Goal: Information Seeking & Learning: Check status

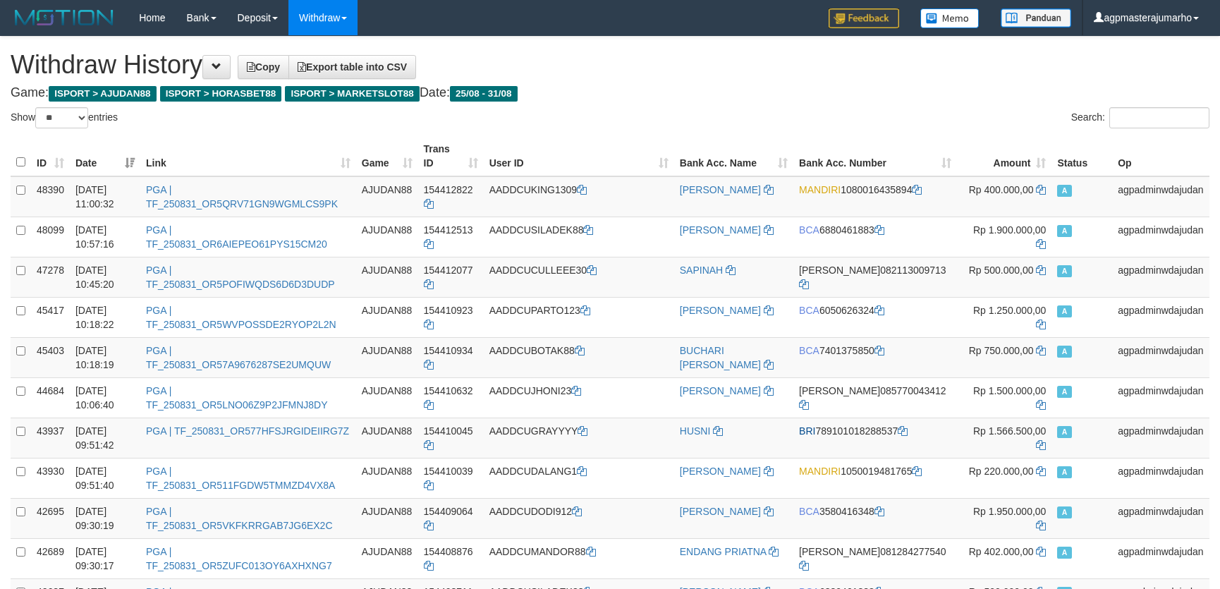
select select "**"
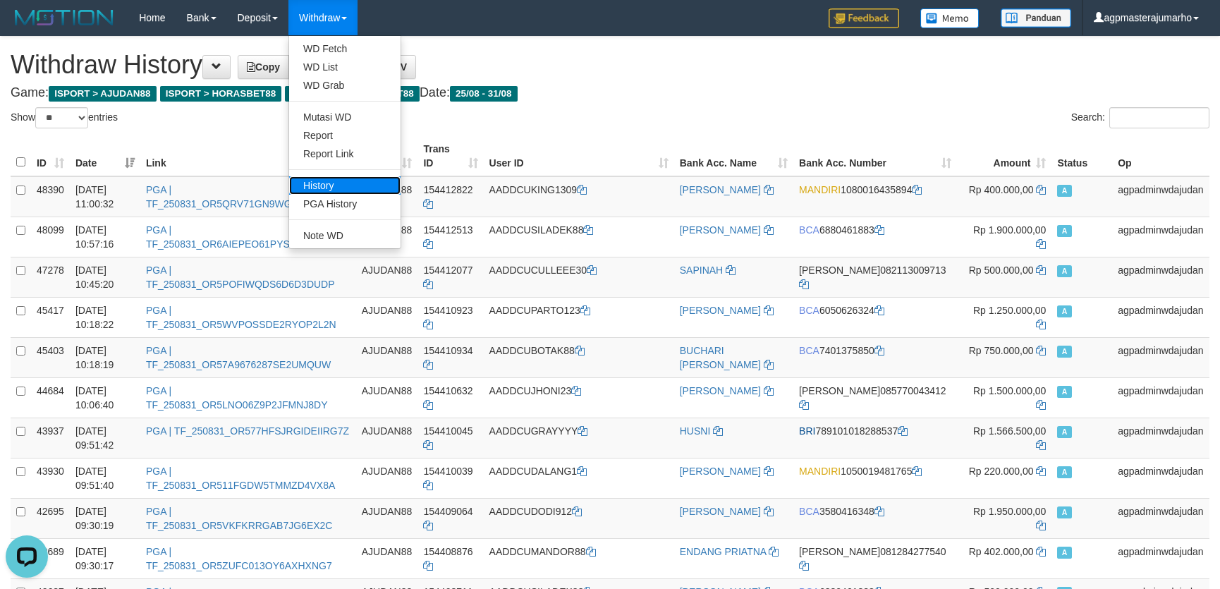
click at [345, 183] on link "History" at bounding box center [344, 185] width 111 height 18
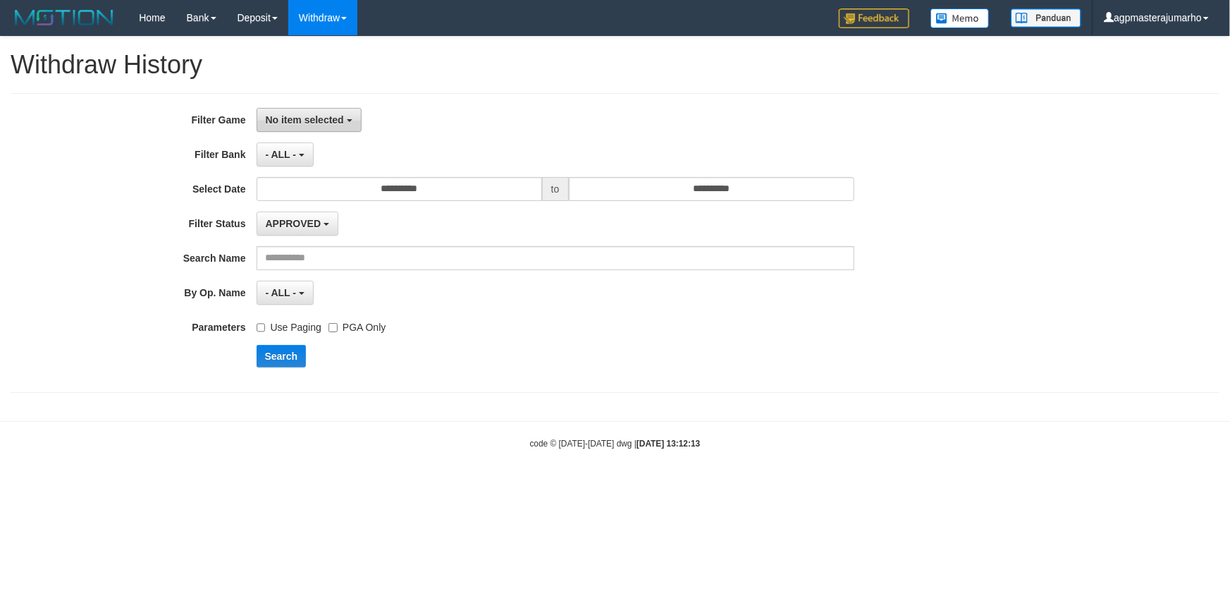
click at [303, 118] on span "No item selected" at bounding box center [305, 119] width 78 height 11
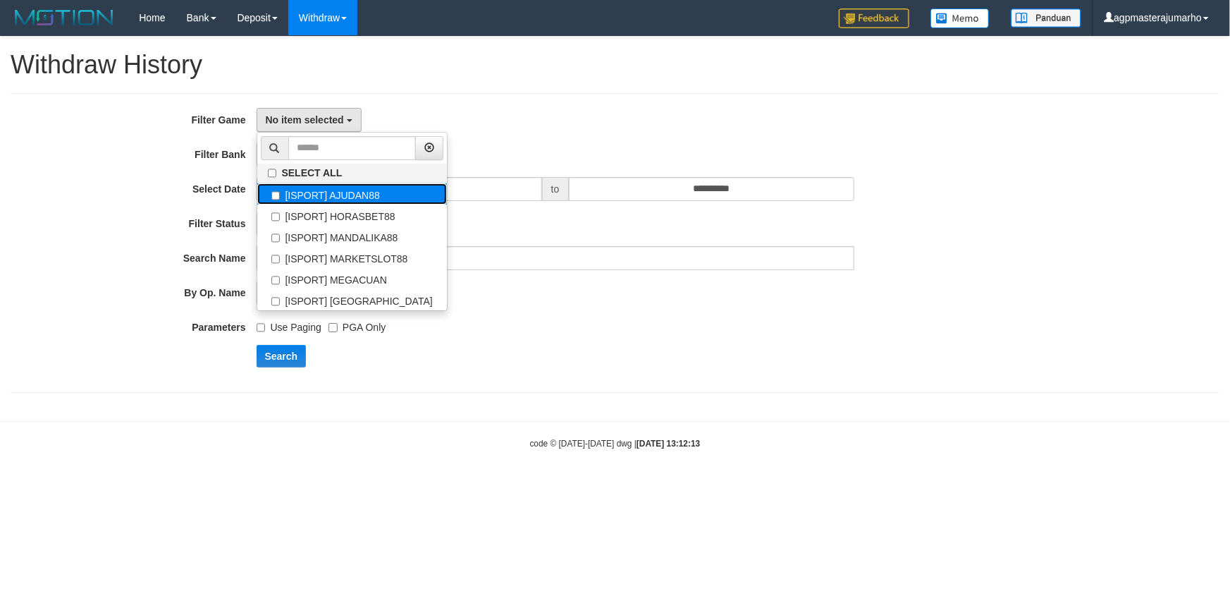
drag, startPoint x: 368, startPoint y: 194, endPoint x: 386, endPoint y: 188, distance: 18.7
click at [368, 195] on label "[ISPORT] AJUDAN88" at bounding box center [352, 193] width 190 height 21
select select "***"
click at [612, 120] on div "[ISPORT] AJUDAN88 SELECT ALL [ISPORT] AJUDAN88 [ISPORT] HORASBET88 [ISPORT] MAN…" at bounding box center [556, 120] width 598 height 24
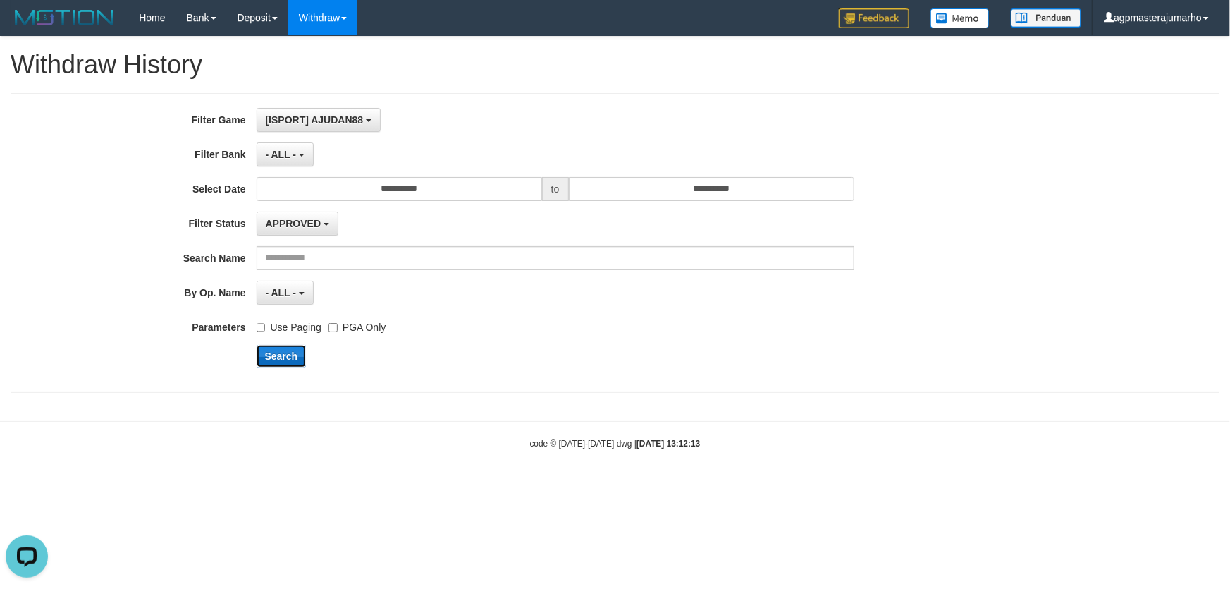
click at [291, 353] on button "Search" at bounding box center [282, 356] width 50 height 23
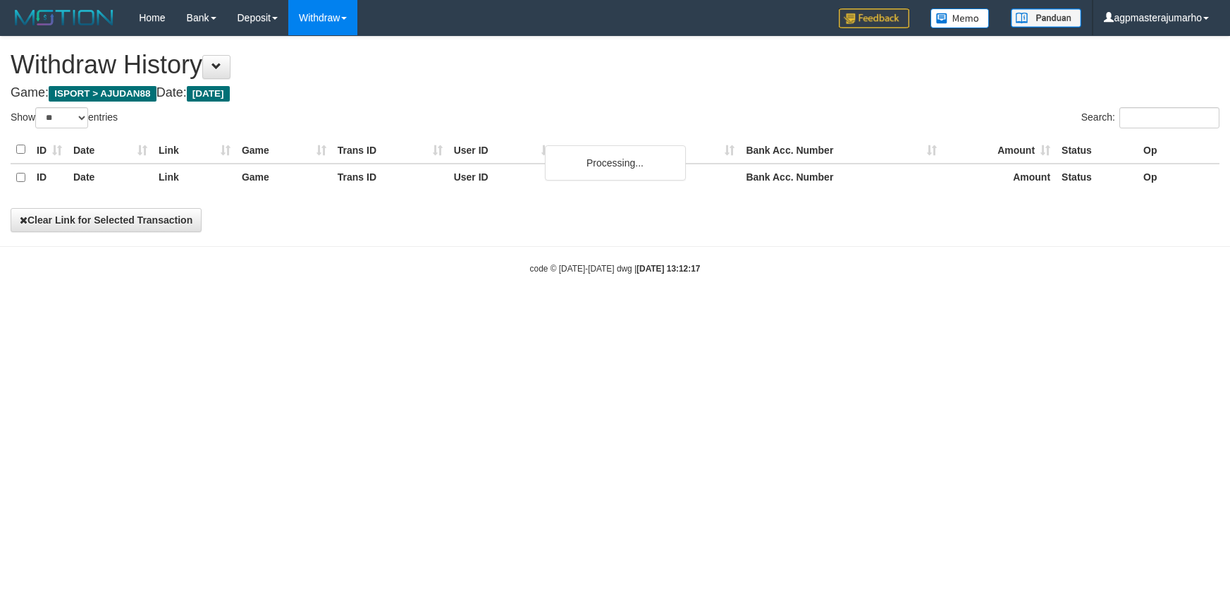
select select "**"
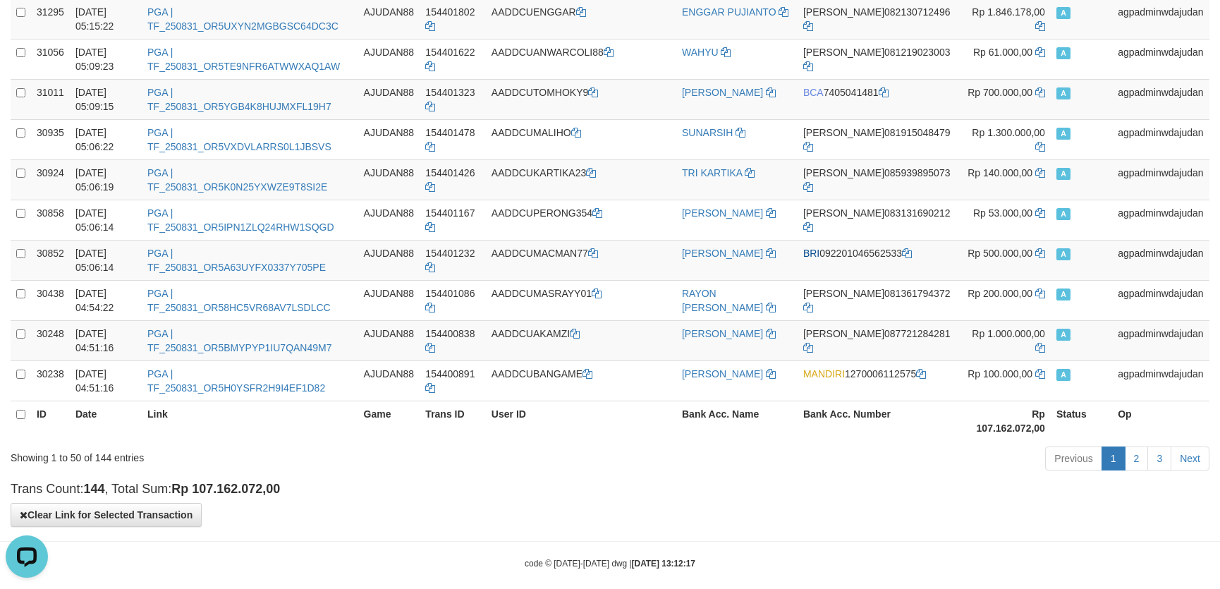
click at [595, 482] on h4 "Trans Count: 144 , Total Sum: Rp 107.162.072,00" at bounding box center [610, 489] width 1198 height 14
click at [1144, 446] on link "2" at bounding box center [1136, 458] width 24 height 24
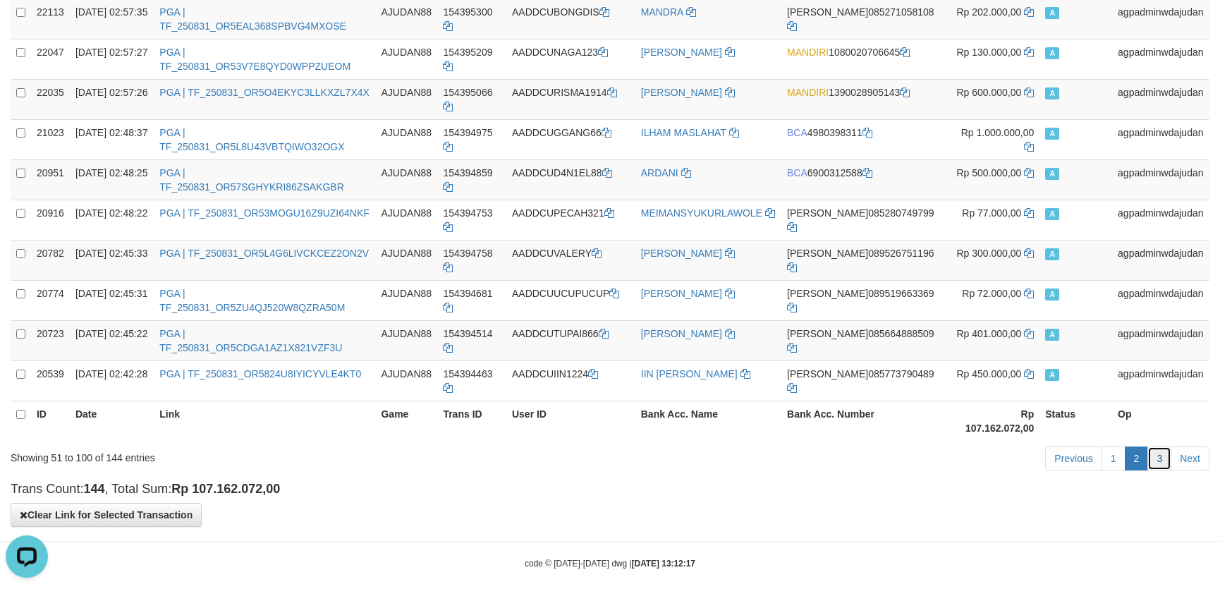
click at [1157, 446] on link "3" at bounding box center [1159, 458] width 24 height 24
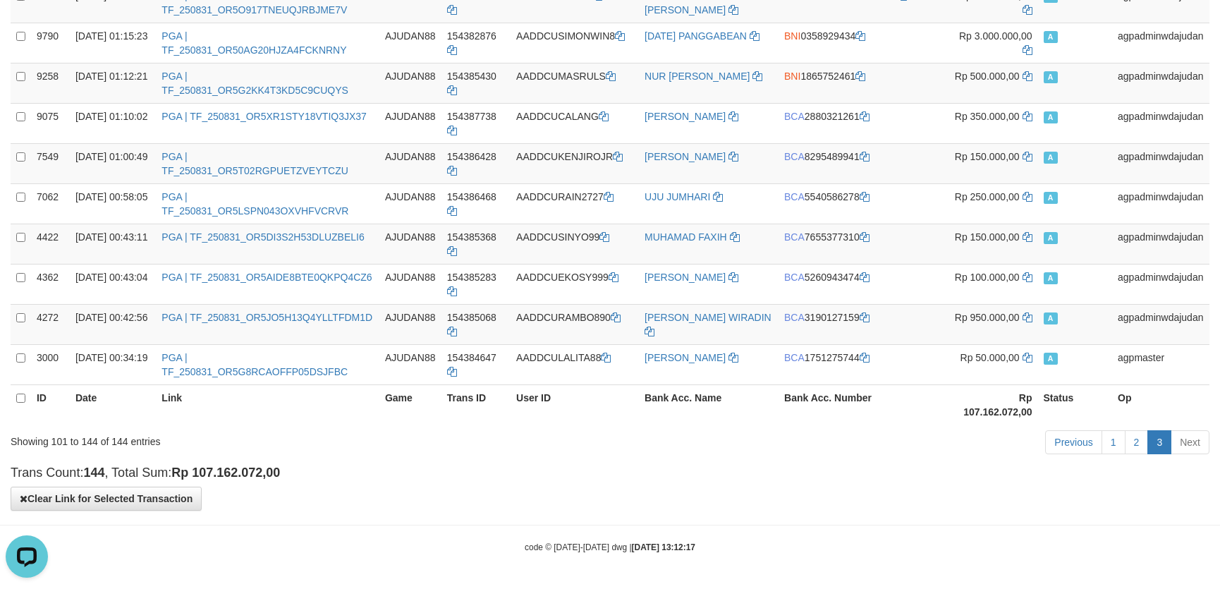
scroll to position [1005, 0]
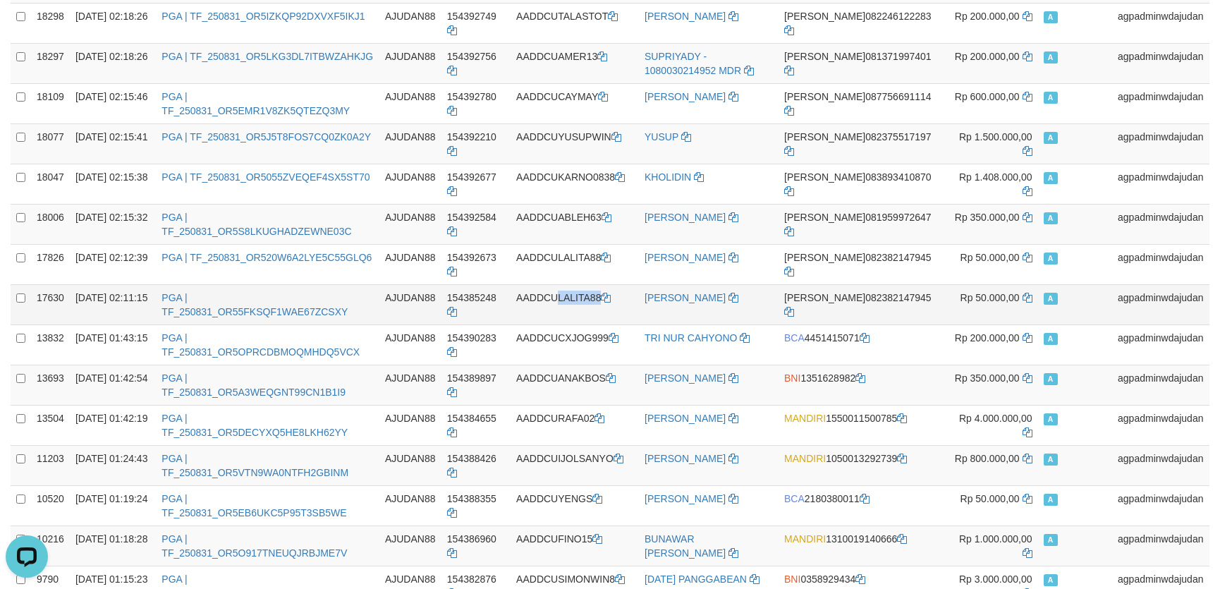
drag, startPoint x: 572, startPoint y: 297, endPoint x: 610, endPoint y: 289, distance: 38.8
click at [610, 289] on td "AADDCULALITA88" at bounding box center [574, 304] width 128 height 40
copy td "LALITA88"
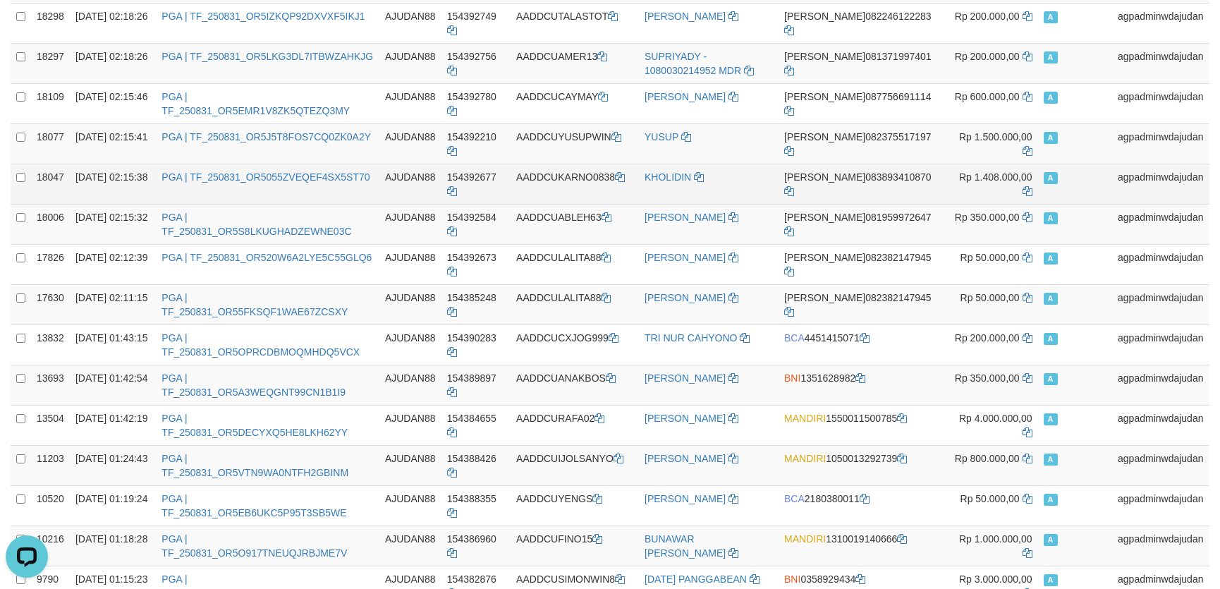
click at [768, 185] on td "KHOLIDIN" at bounding box center [709, 184] width 140 height 40
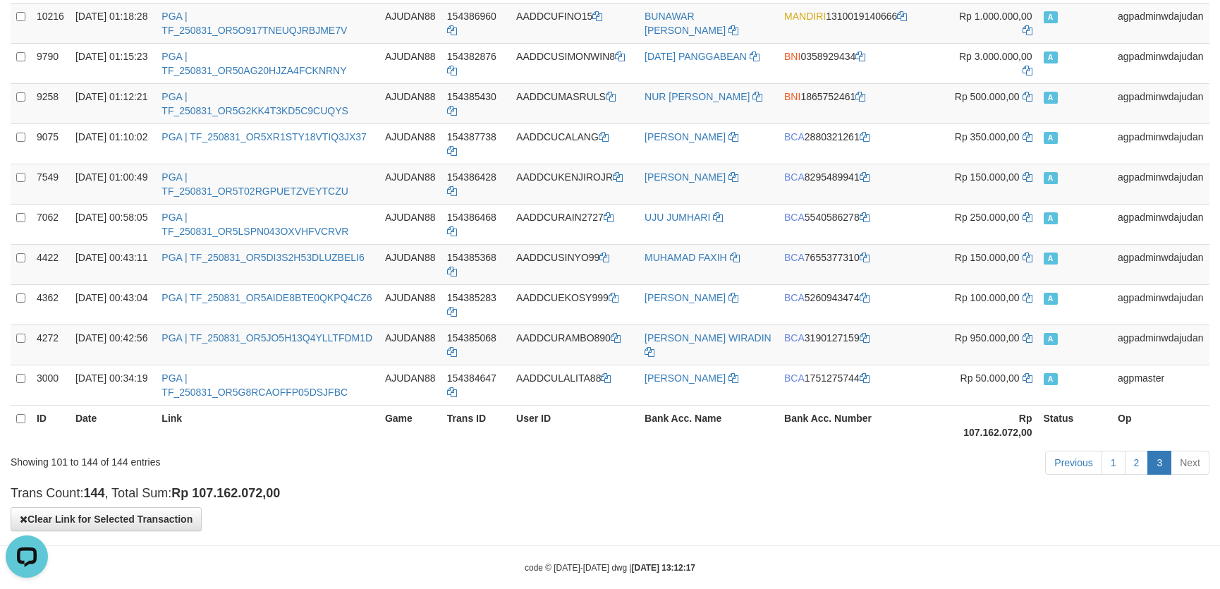
scroll to position [1532, 0]
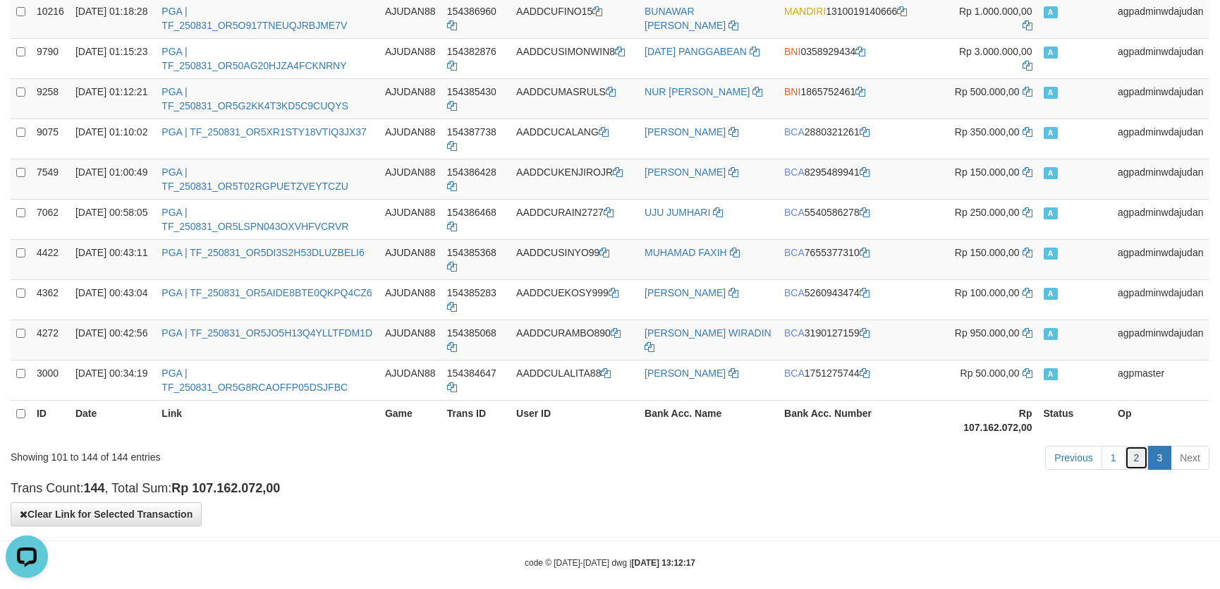
click at [1133, 446] on link "2" at bounding box center [1136, 458] width 24 height 24
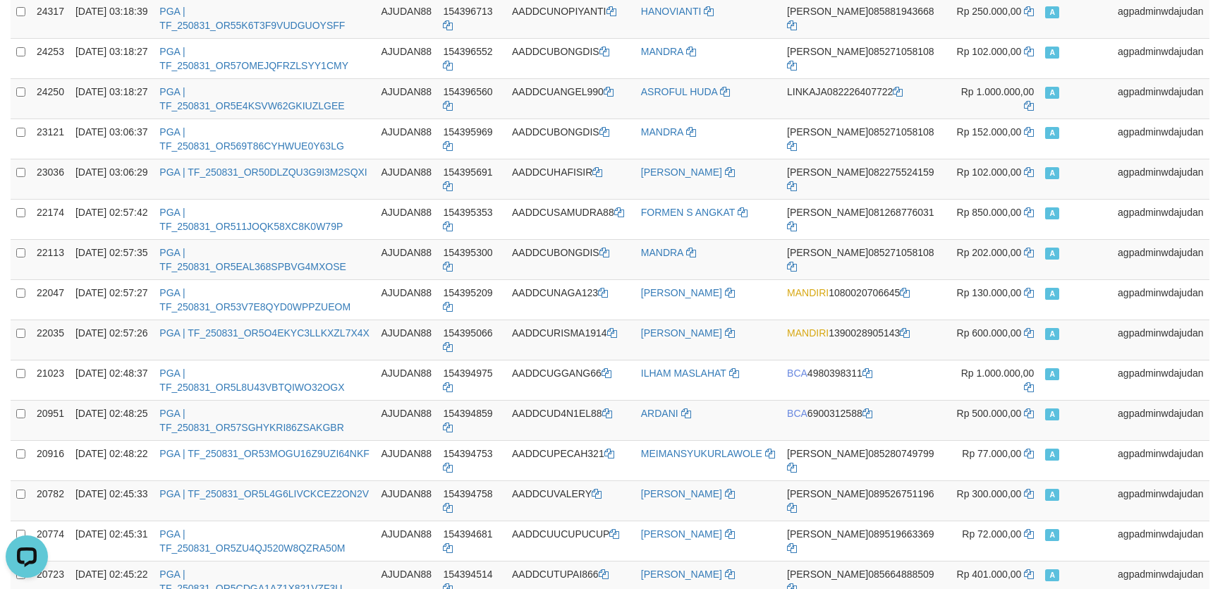
scroll to position [1772, 0]
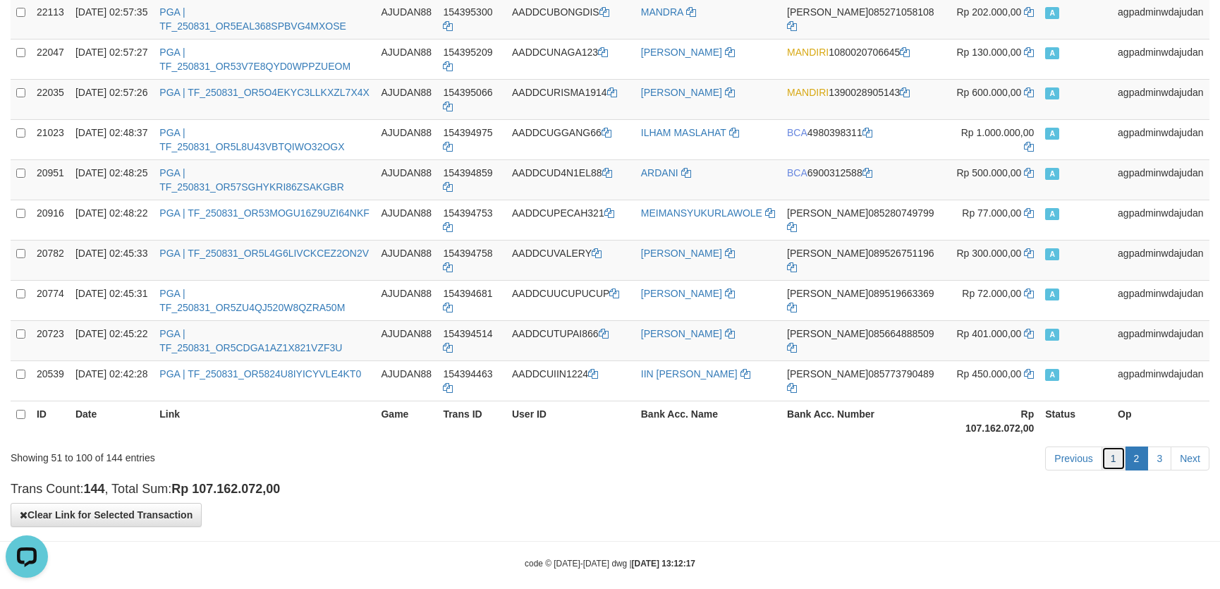
click at [1114, 446] on link "1" at bounding box center [1113, 458] width 24 height 24
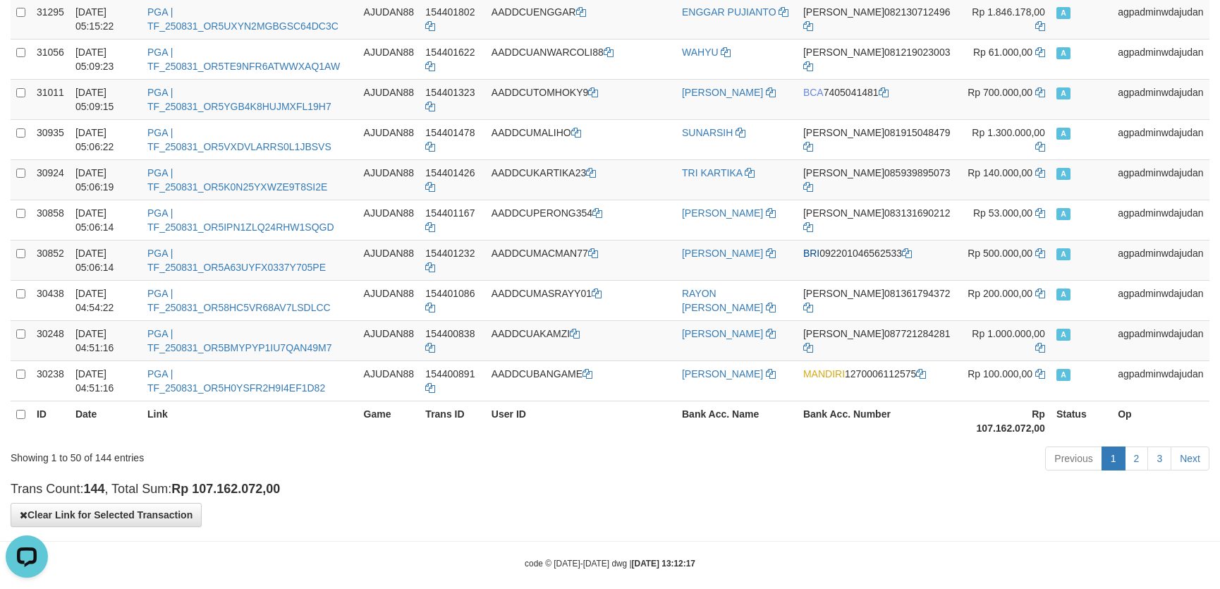
scroll to position [898, 0]
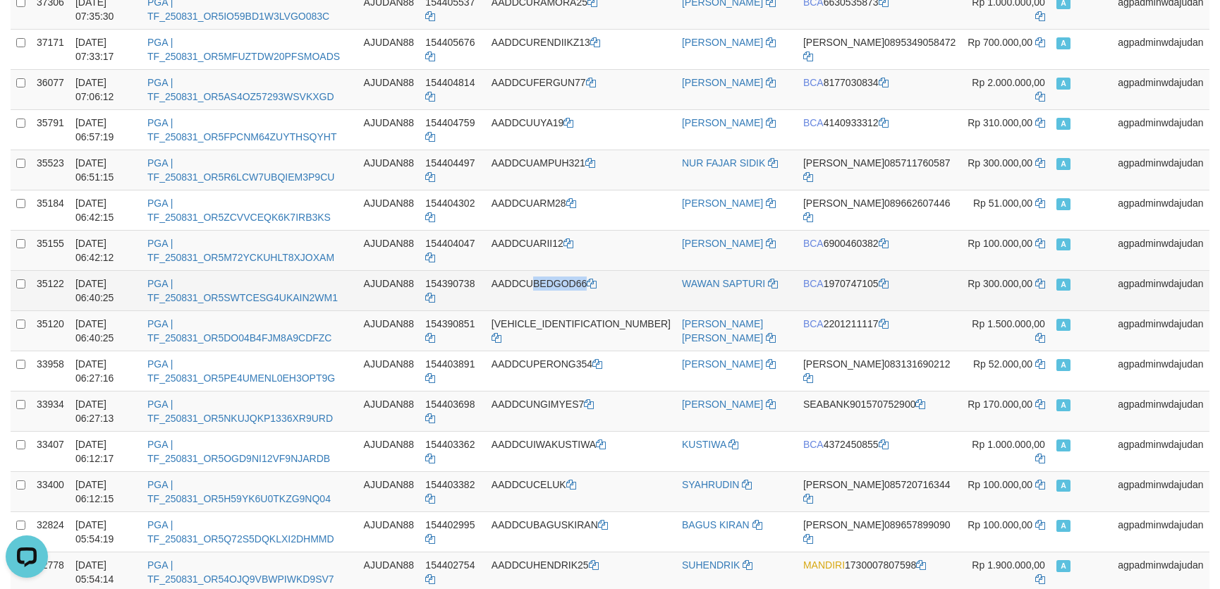
drag, startPoint x: 568, startPoint y: 283, endPoint x: 625, endPoint y: 279, distance: 56.5
click at [625, 279] on td "AADDCUBEDGOD66" at bounding box center [581, 290] width 190 height 40
copy td "BEDGOD66"
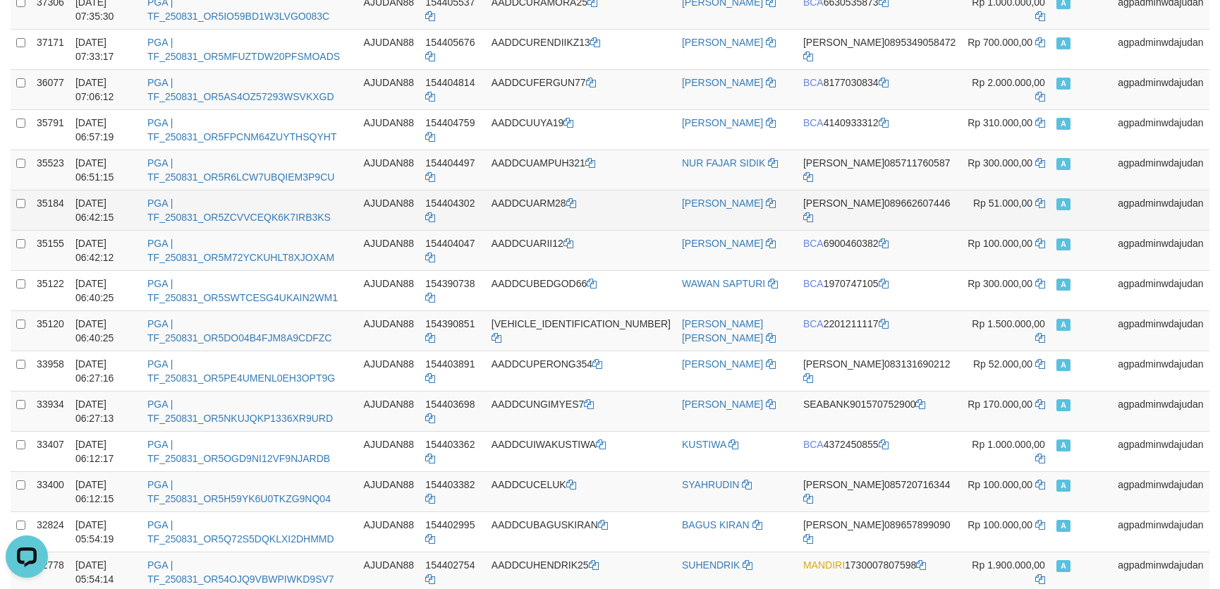
click at [768, 215] on td "[PERSON_NAME]" at bounding box center [736, 210] width 121 height 40
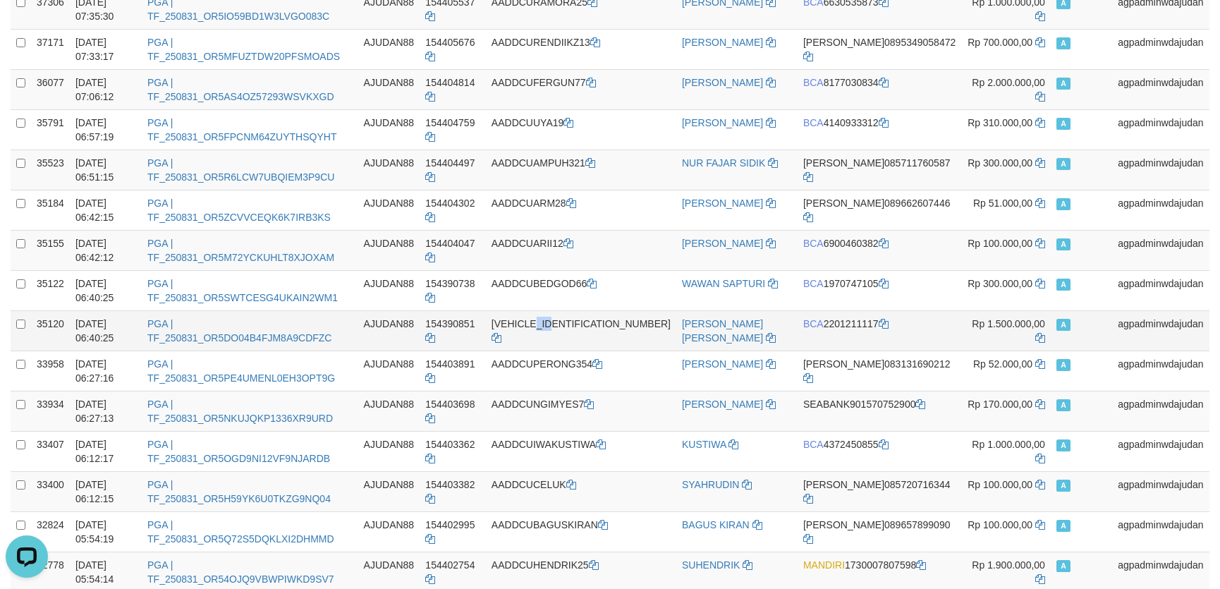
drag, startPoint x: 579, startPoint y: 324, endPoint x: 599, endPoint y: 319, distance: 20.9
click at [599, 319] on td "[VEHICLE_IDENTIFICATION_NUMBER]" at bounding box center [581, 330] width 190 height 40
click at [578, 327] on td "[VEHICLE_IDENTIFICATION_NUMBER]" at bounding box center [581, 330] width 190 height 40
drag, startPoint x: 567, startPoint y: 321, endPoint x: 639, endPoint y: 317, distance: 72.0
click at [639, 317] on td "[VEHICLE_IDENTIFICATION_NUMBER]" at bounding box center [581, 330] width 190 height 40
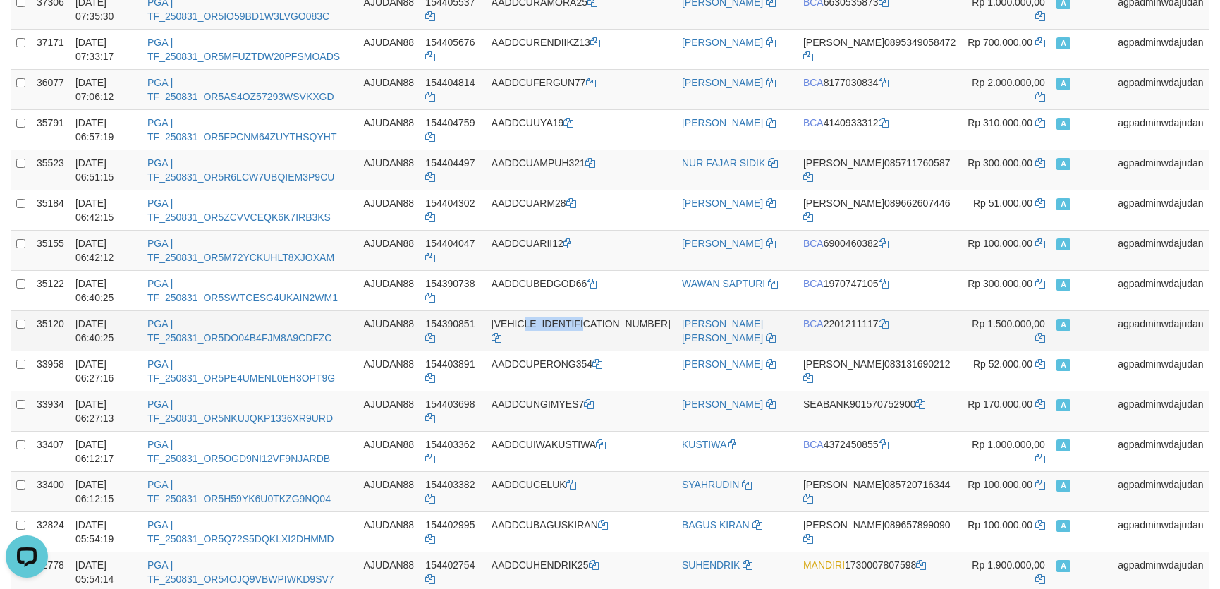
copy td "LBAPTRX1000"
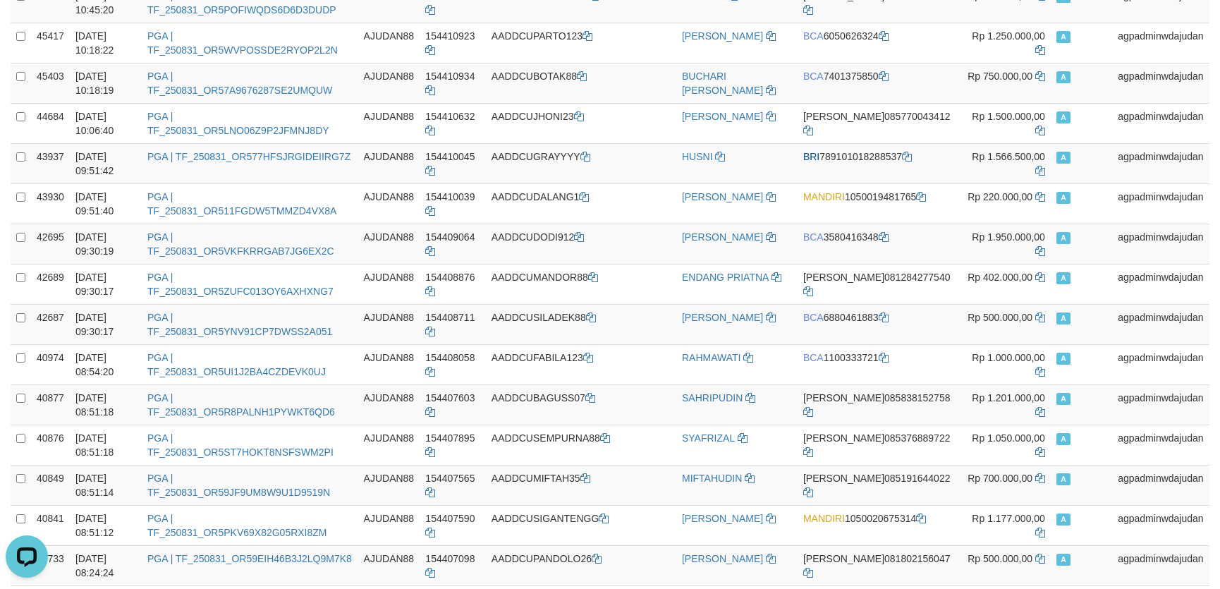
scroll to position [0, 0]
